Goal: Information Seeking & Learning: Learn about a topic

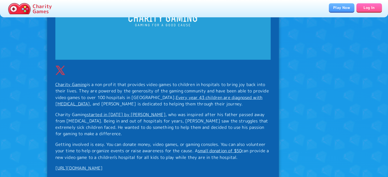
scroll to position [970, 0]
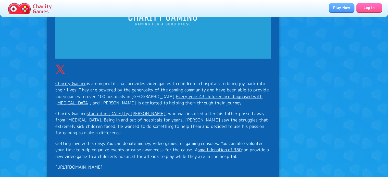
click at [130, 86] on p "Charity Gaming is a non profit that provides video games to children in hospita…" at bounding box center [163, 93] width 216 height 26
drag, startPoint x: 140, startPoint y: 83, endPoint x: 151, endPoint y: 84, distance: 10.8
click at [151, 84] on p "Charity Gaming is a non profit that provides video games to children in hospita…" at bounding box center [163, 93] width 216 height 26
drag, startPoint x: 107, startPoint y: 143, endPoint x: 253, endPoint y: 164, distance: 147.7
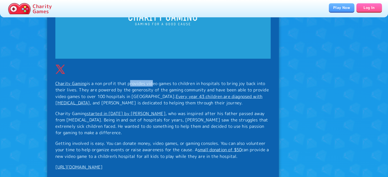
click at [243, 157] on p "Getting involved is easy. You can donate money, video games, or gaming consoles…" at bounding box center [163, 149] width 216 height 19
drag, startPoint x: 244, startPoint y: 157, endPoint x: 107, endPoint y: 142, distance: 137.9
click at [107, 142] on p "Getting involved is easy. You can donate money, video games, or gaming consoles…" at bounding box center [163, 149] width 216 height 19
copy p "You can donate money, video games, or gaming consoles. You can also volunteer y…"
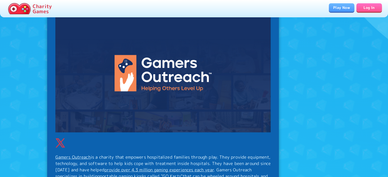
scroll to position [1480, 0]
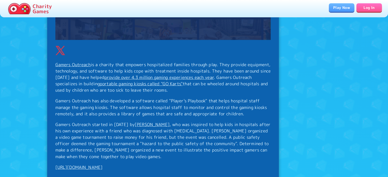
click at [76, 64] on link "Gamers Outreach" at bounding box center [72, 65] width 35 height 6
click at [69, 66] on link "Gamers Outreach" at bounding box center [72, 65] width 35 height 6
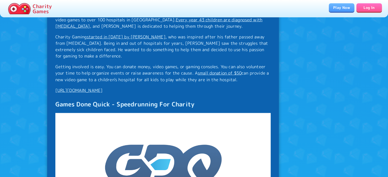
scroll to position [919, 0]
